Goal: Information Seeking & Learning: Check status

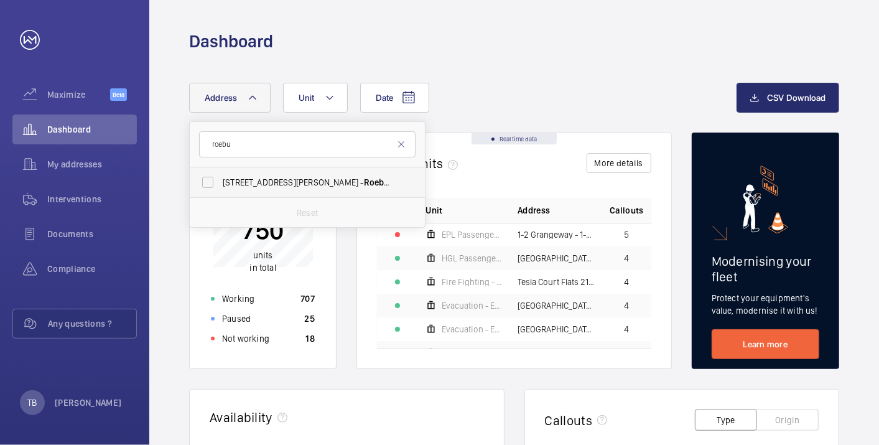
type input "roebu"
click at [257, 185] on span "45-47 Bassett Road - Roebu ck House, LONDON W10 6JX" at bounding box center [308, 182] width 171 height 12
click at [220, 185] on input "45-47 Bassett Road - Roebu ck House, LONDON W10 6JX" at bounding box center [207, 182] width 25 height 25
checkbox input "true"
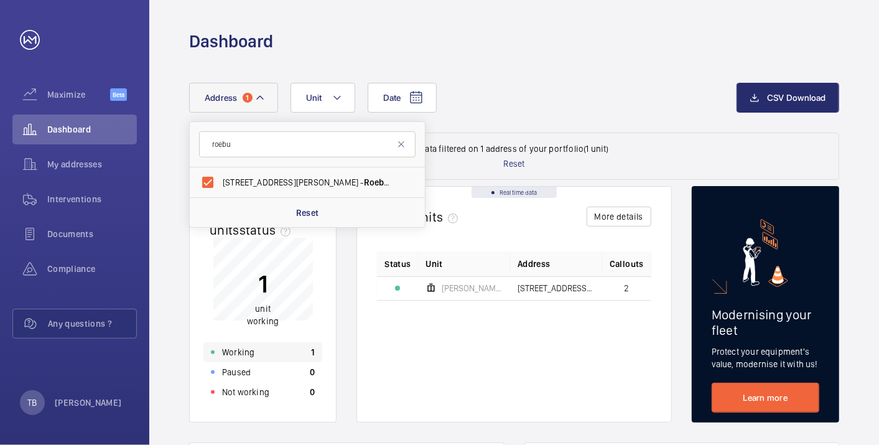
click at [264, 351] on div "Working 1" at bounding box center [262, 352] width 119 height 20
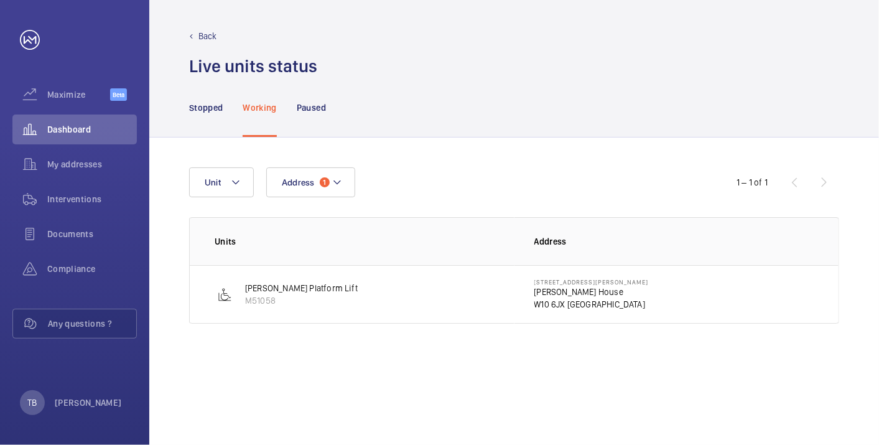
click at [549, 291] on p "[PERSON_NAME] House" at bounding box center [591, 291] width 114 height 12
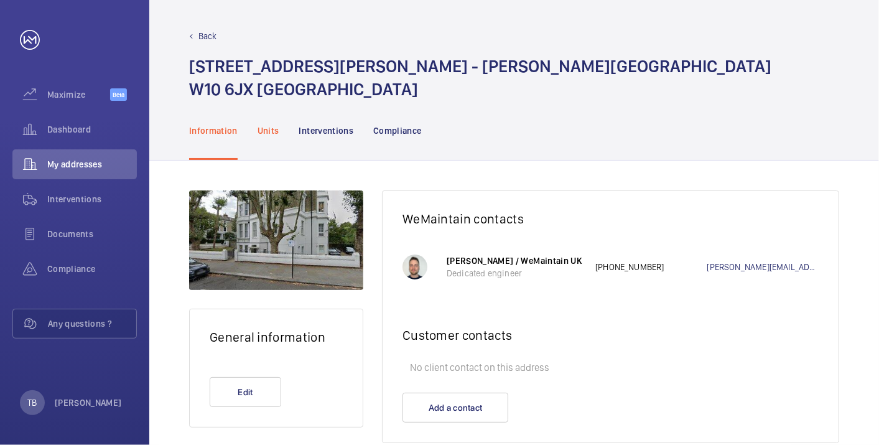
click at [277, 131] on p "Units" at bounding box center [268, 130] width 22 height 12
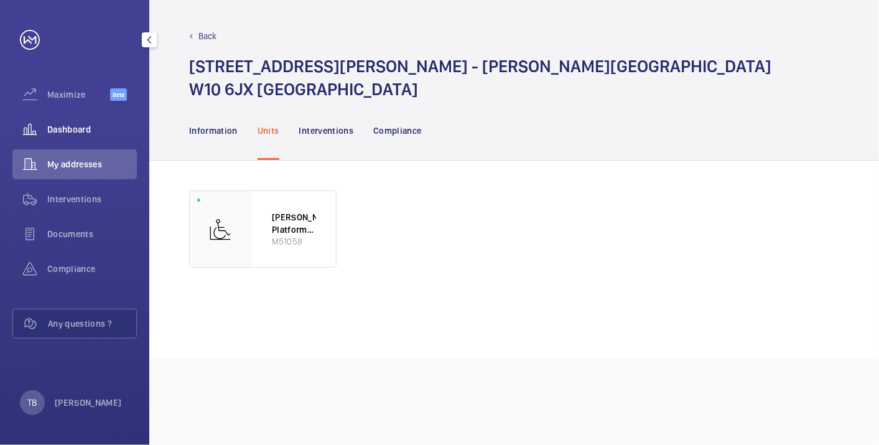
click at [85, 124] on span "Dashboard" at bounding box center [92, 129] width 90 height 12
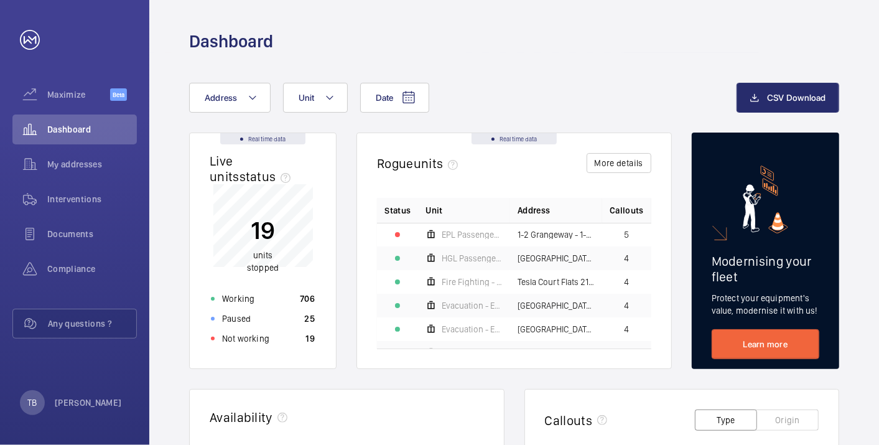
click at [214, 339] on div "Not working" at bounding box center [240, 338] width 58 height 12
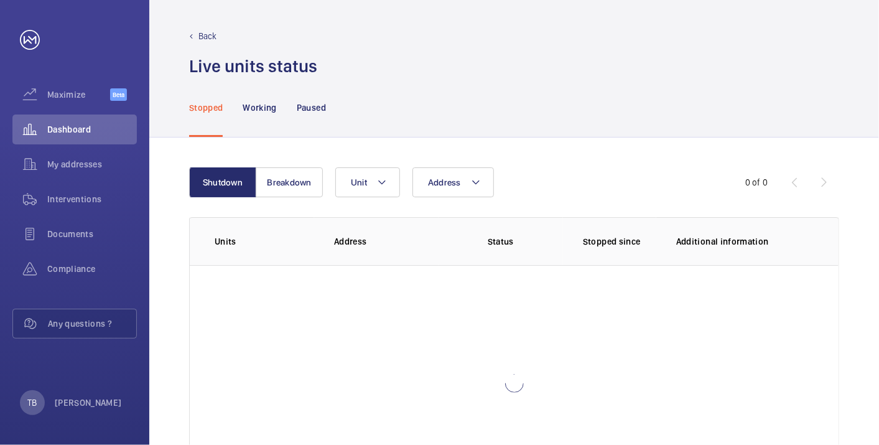
scroll to position [85, 0]
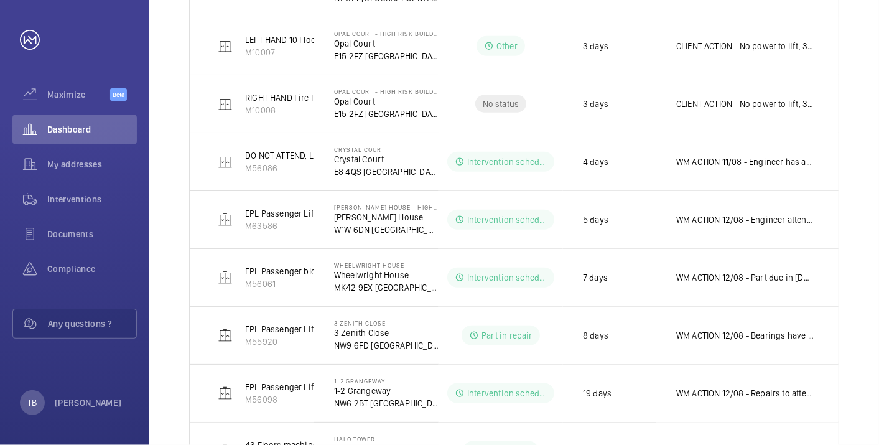
scroll to position [713, 0]
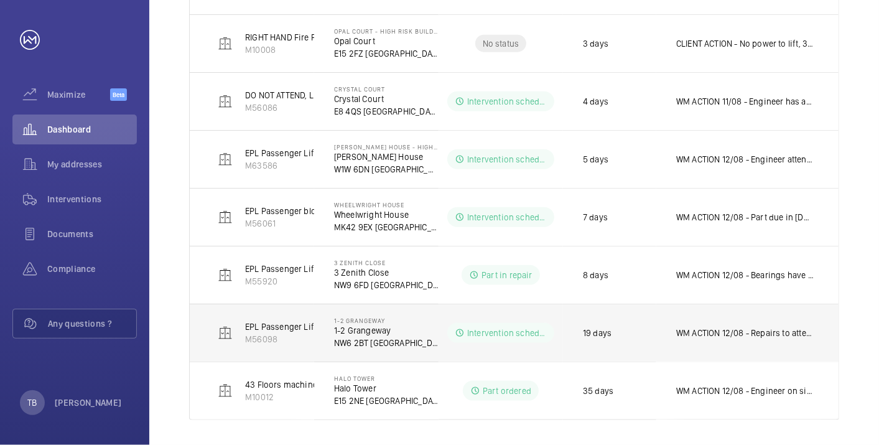
click at [776, 327] on p "WM ACTION 12/08 - Repairs to attend on the 12th to fit new coil. WM ACTION 08/0…" at bounding box center [744, 333] width 137 height 12
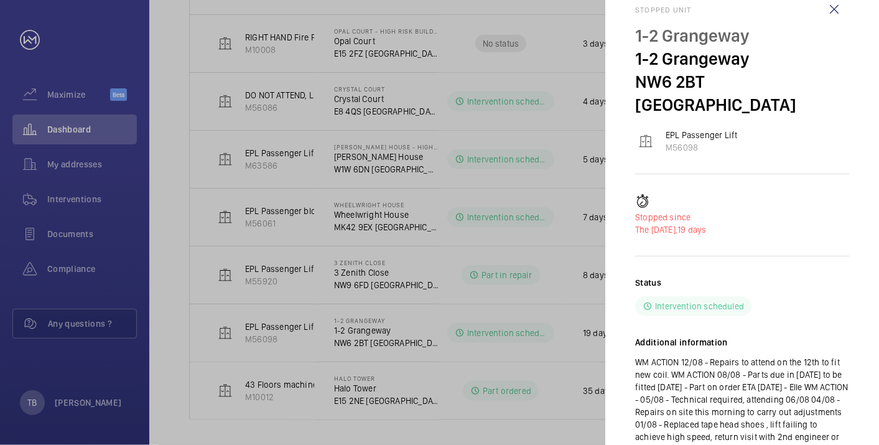
scroll to position [23, 0]
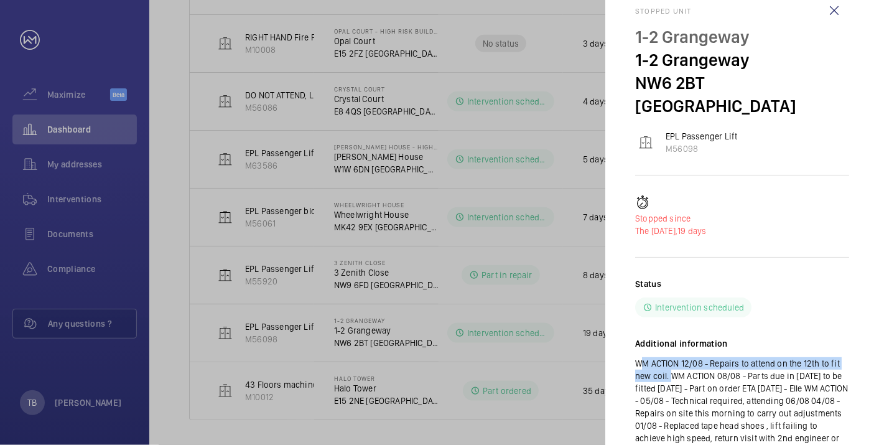
drag, startPoint x: 633, startPoint y: 336, endPoint x: 671, endPoint y: 350, distance: 40.3
click at [671, 350] on mat-sidenav "Stopped [STREET_ADDRESS] EPL Passenger Lift M56098 Stopped since The [DATE], 19…" at bounding box center [742, 222] width 274 height 445
click at [746, 357] on p "WM ACTION 12/08 - Repairs to attend on the 12th to fit new coil. WM ACTION 08/0…" at bounding box center [742, 431] width 214 height 149
click at [707, 368] on p "WM ACTION 12/08 - Repairs to attend on the 12th to fit new coil. WM ACTION 08/0…" at bounding box center [742, 431] width 214 height 149
click at [840, 4] on wm-front-icon-button at bounding box center [834, 11] width 30 height 30
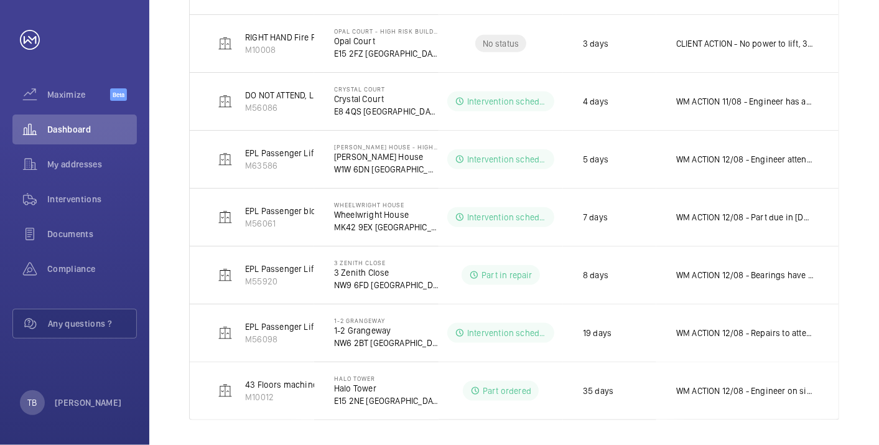
scroll to position [0, 0]
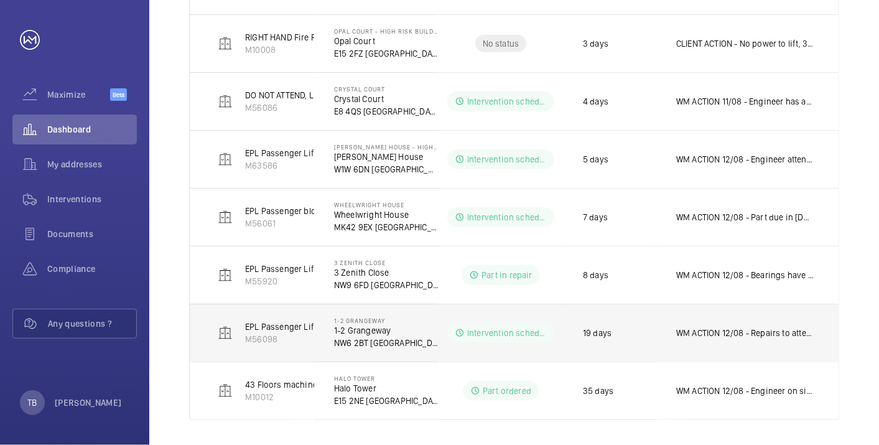
click at [695, 333] on p "WM ACTION 12/08 - Repairs to attend on the 12th to fit new coil. WM ACTION 08/0…" at bounding box center [744, 333] width 137 height 12
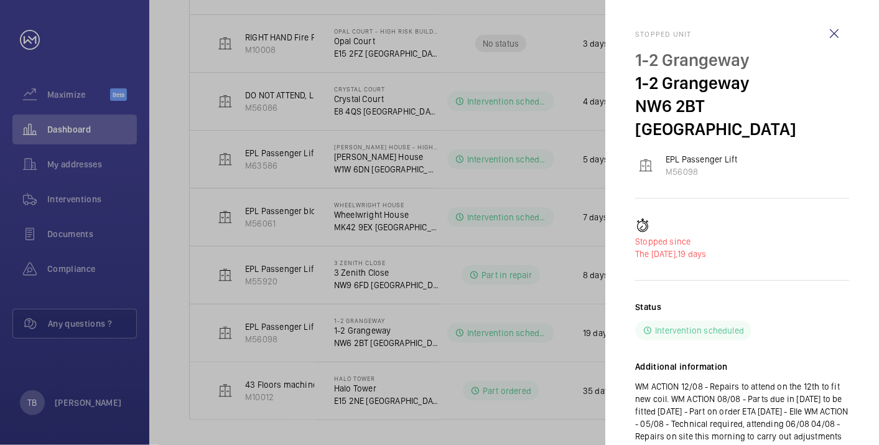
click at [535, 354] on div at bounding box center [439, 222] width 879 height 445
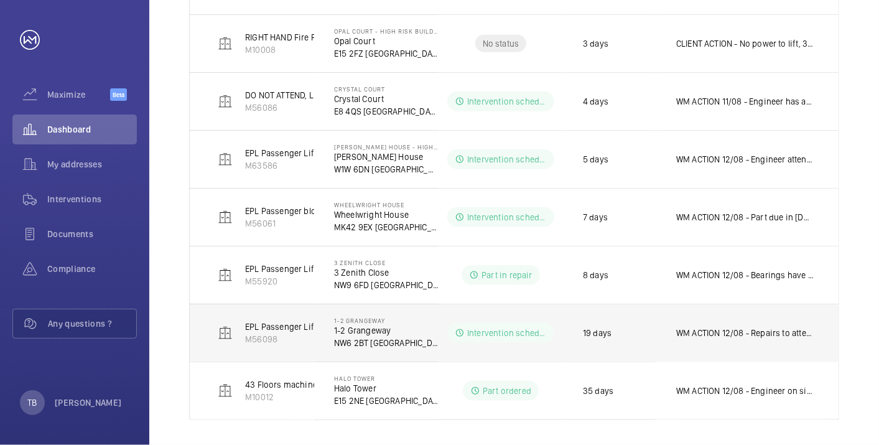
click at [363, 327] on p "1-2 Grangeway" at bounding box center [386, 330] width 104 height 12
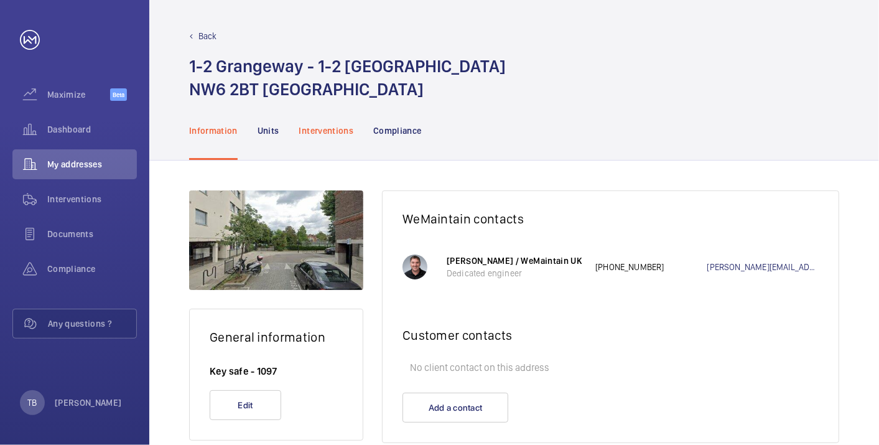
click at [327, 136] on p "Interventions" at bounding box center [326, 130] width 55 height 12
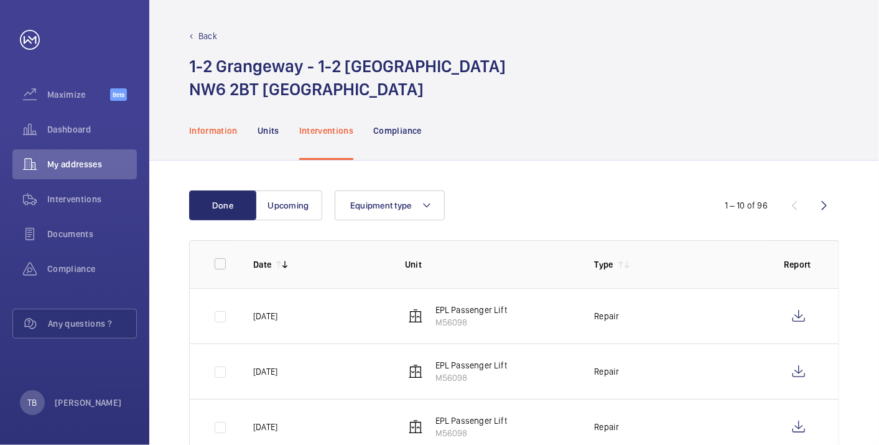
click at [216, 125] on p "Information" at bounding box center [213, 130] width 49 height 12
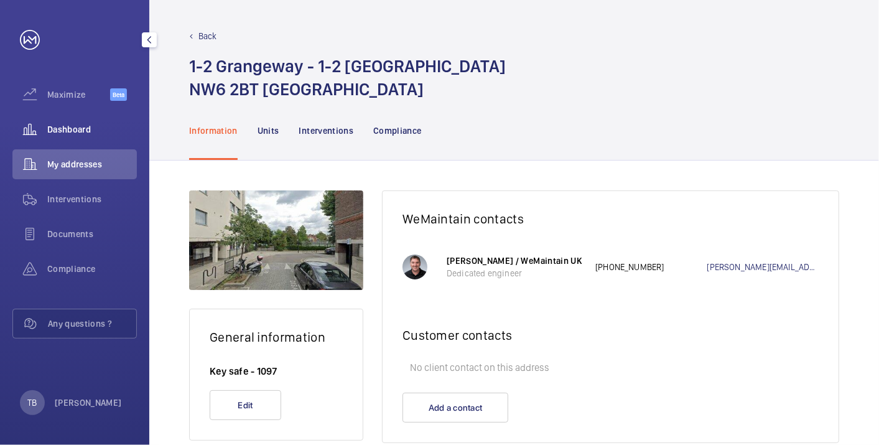
click at [80, 121] on div "Dashboard" at bounding box center [74, 129] width 124 height 30
